Goal: Information Seeking & Learning: Learn about a topic

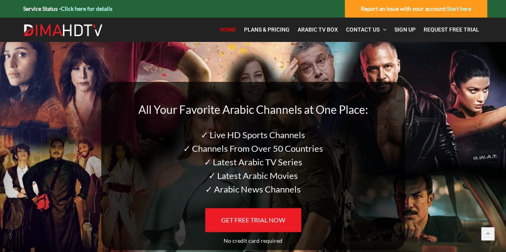
click at [74, 7] on link "Click here for details" at bounding box center [87, 8] width 52 height 7
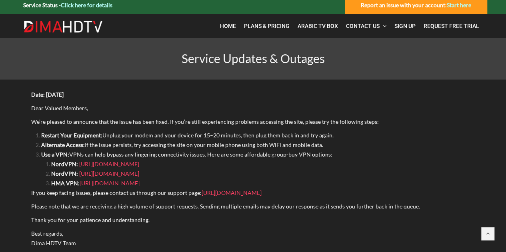
scroll to position [4, 0]
click at [139, 163] on link "https://groupbuyseotoolsly.com/product/buy-nordvpn-premium-group-buy-1-year-acc…" at bounding box center [109, 163] width 60 height 7
click at [108, 175] on link "https://groupbuyexpert.com/group-buy-nordvpn-account-secure-and-private/" at bounding box center [109, 173] width 60 height 7
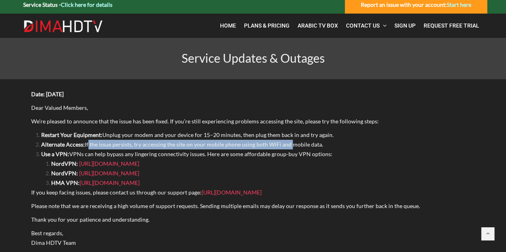
drag, startPoint x: 86, startPoint y: 144, endPoint x: 288, endPoint y: 143, distance: 201.4
click at [288, 143] on span "Alternate Access: If the issue persists, try accessing the site on your mobile …" at bounding box center [182, 144] width 282 height 7
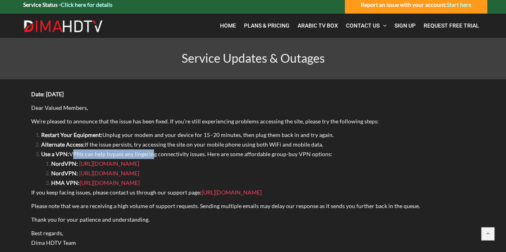
drag, startPoint x: 71, startPoint y: 153, endPoint x: 149, endPoint y: 151, distance: 77.9
click at [149, 151] on span "Use a VPN: VPNs can help bypass any lingering connectivity issues. Here are som…" at bounding box center [186, 154] width 291 height 7
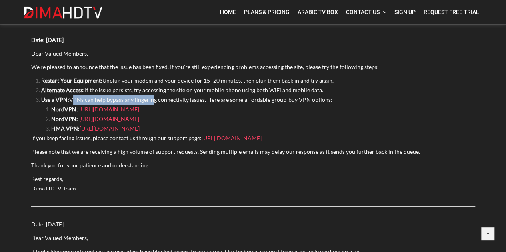
scroll to position [52, 0]
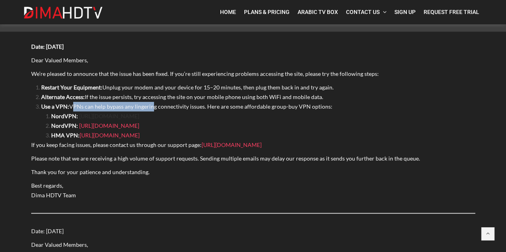
click at [94, 116] on link "https://groupbuyseotoolsly.com/product/buy-nordvpn-premium-group-buy-1-year-acc…" at bounding box center [109, 116] width 60 height 7
click at [116, 127] on link "https://groupbuyexpert.com/group-buy-nordvpn-account-secure-and-private/" at bounding box center [109, 125] width 60 height 7
click at [102, 136] on link "https://www.toolsurf.com/seo-tools/hma-vpn-group-buy/" at bounding box center [110, 135] width 60 height 7
click at [211, 177] on div "Date: Feb 4, 2024 Dear Valued Members, We’re pleased to announce that the issue…" at bounding box center [253, 121] width 444 height 158
